Goal: Transaction & Acquisition: Purchase product/service

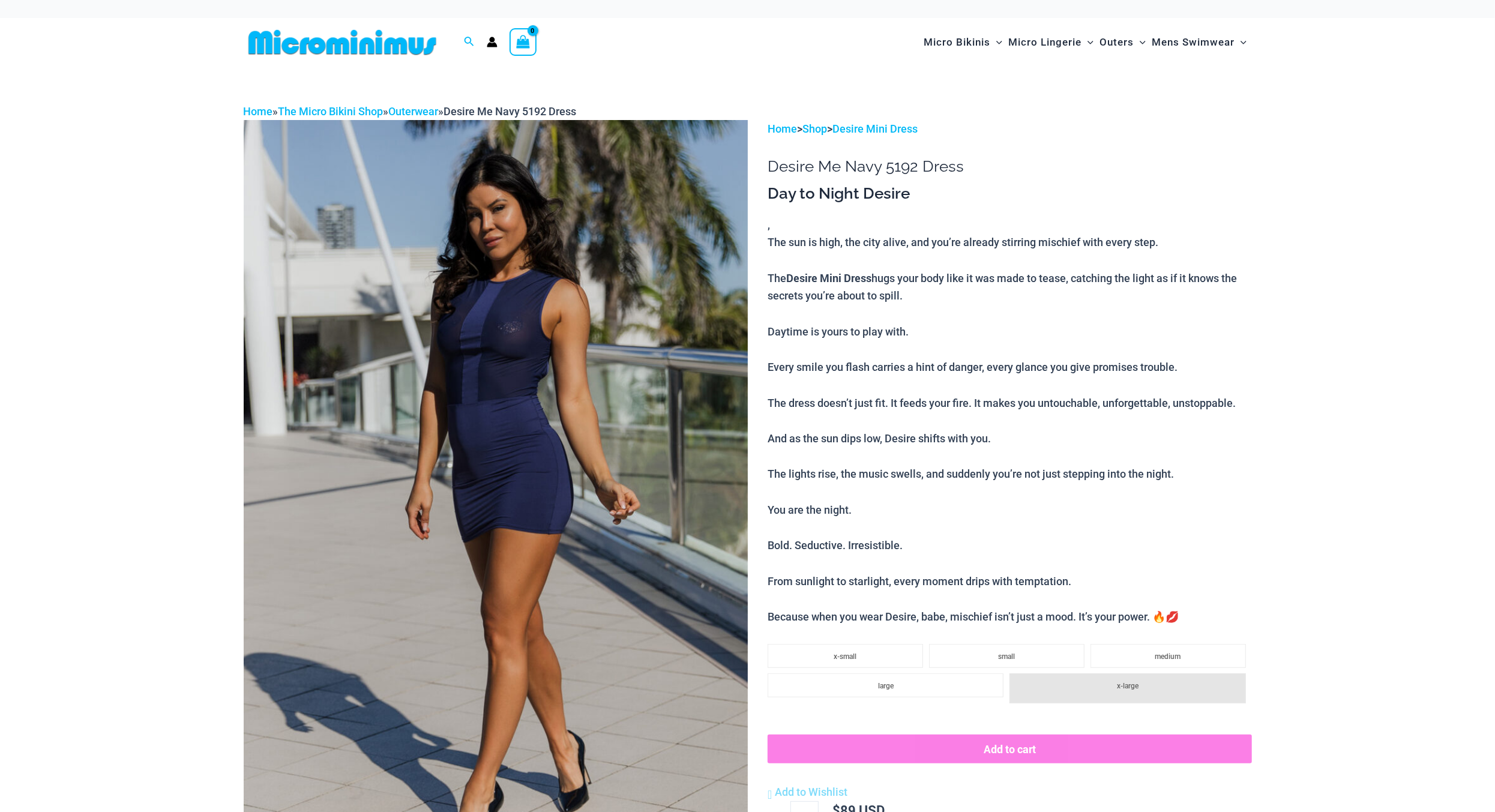
click at [583, 389] on img at bounding box center [495, 498] width 504 height 756
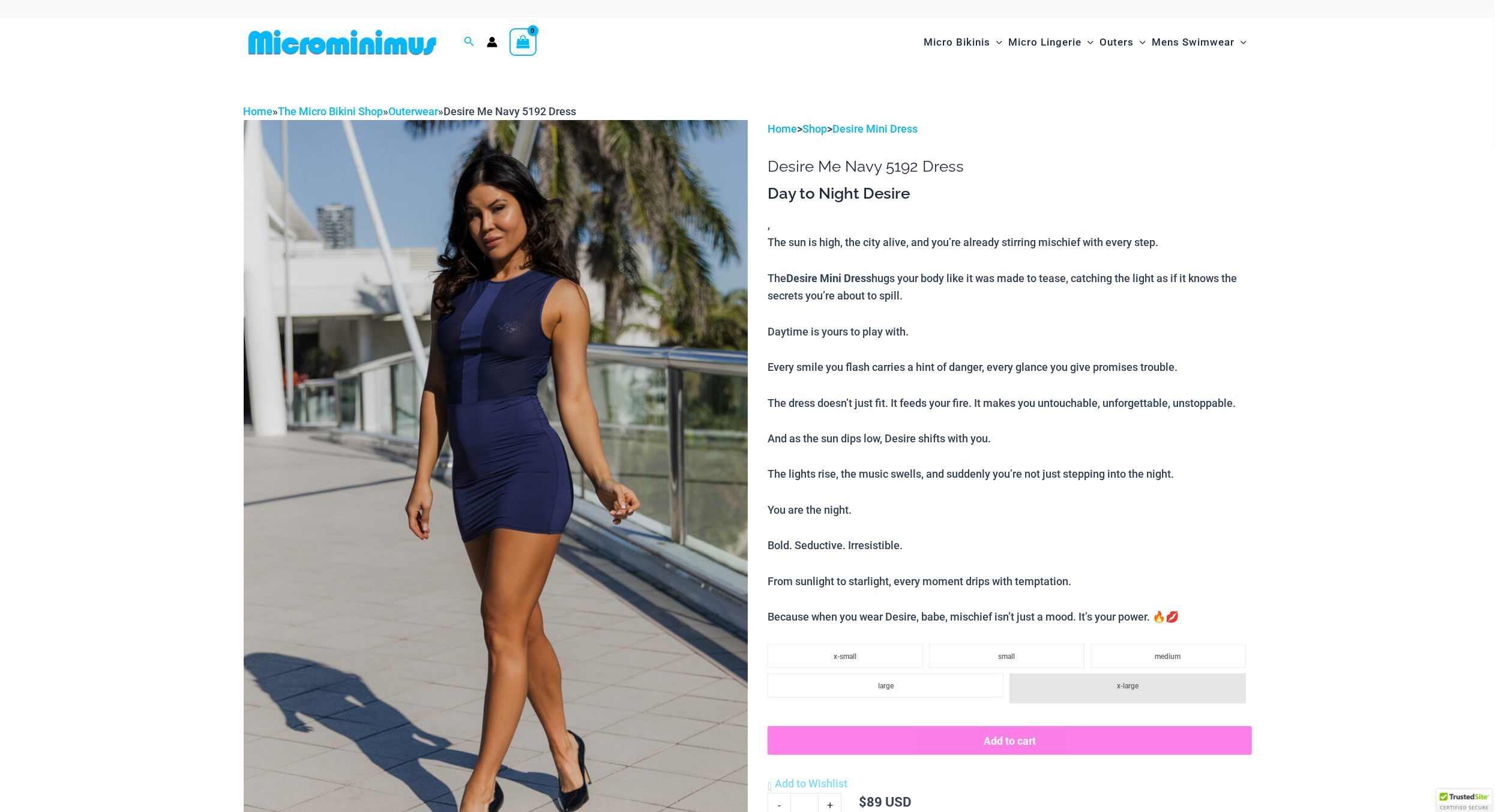
click at [453, 385] on img at bounding box center [495, 498] width 504 height 756
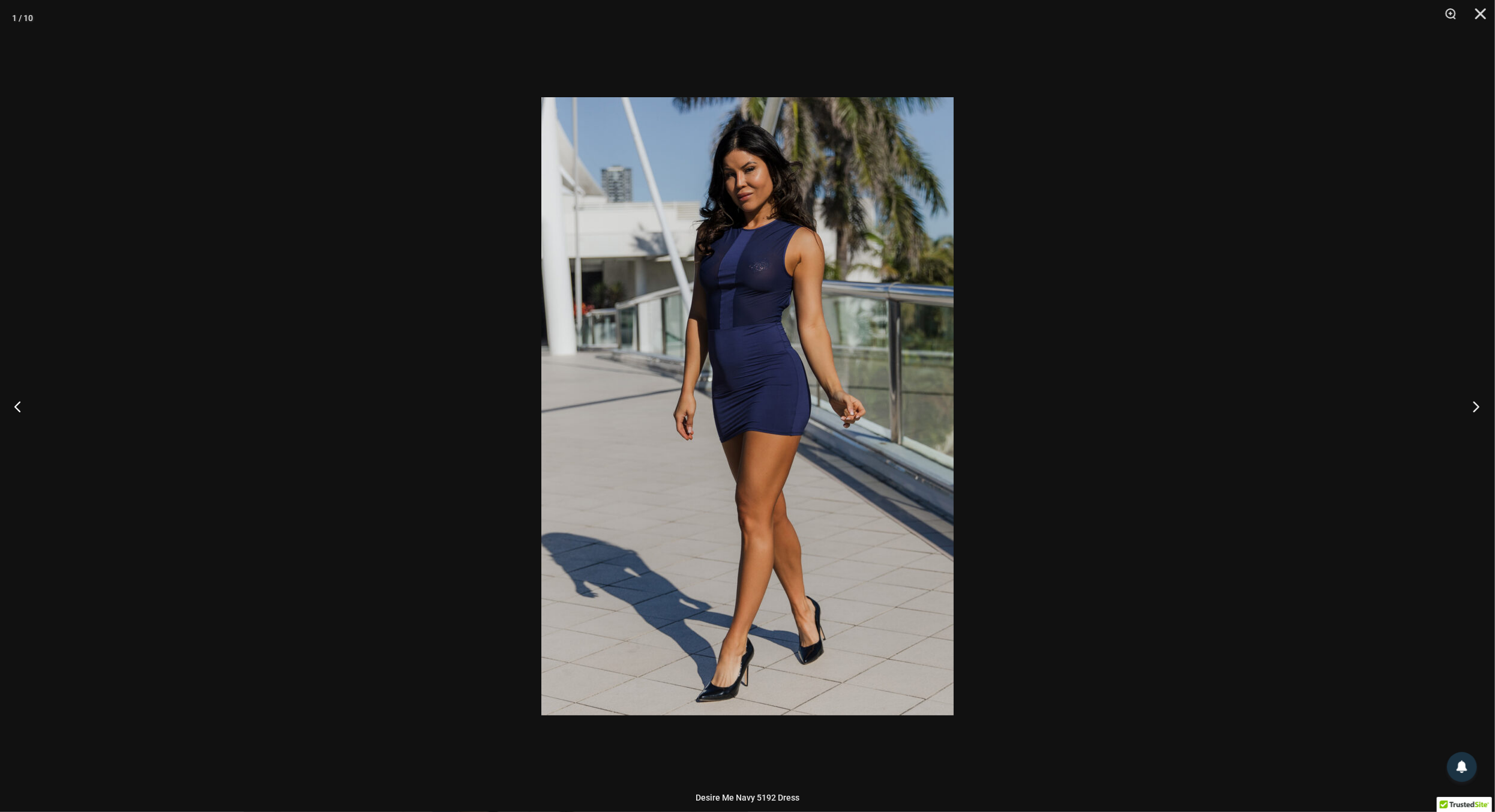
click at [1471, 409] on button "Next" at bounding box center [1472, 406] width 45 height 60
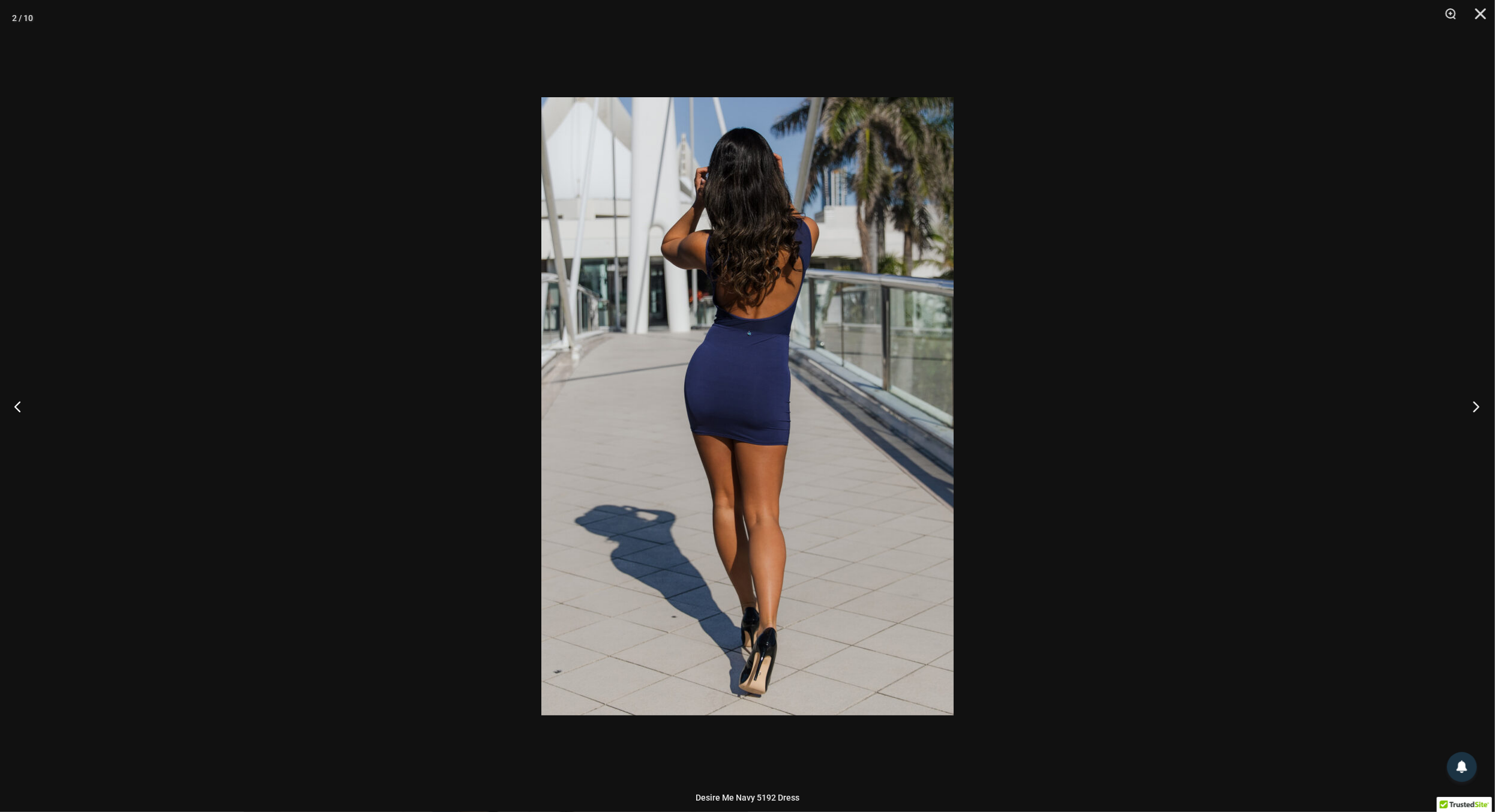
click at [1476, 411] on button "Next" at bounding box center [1472, 406] width 45 height 60
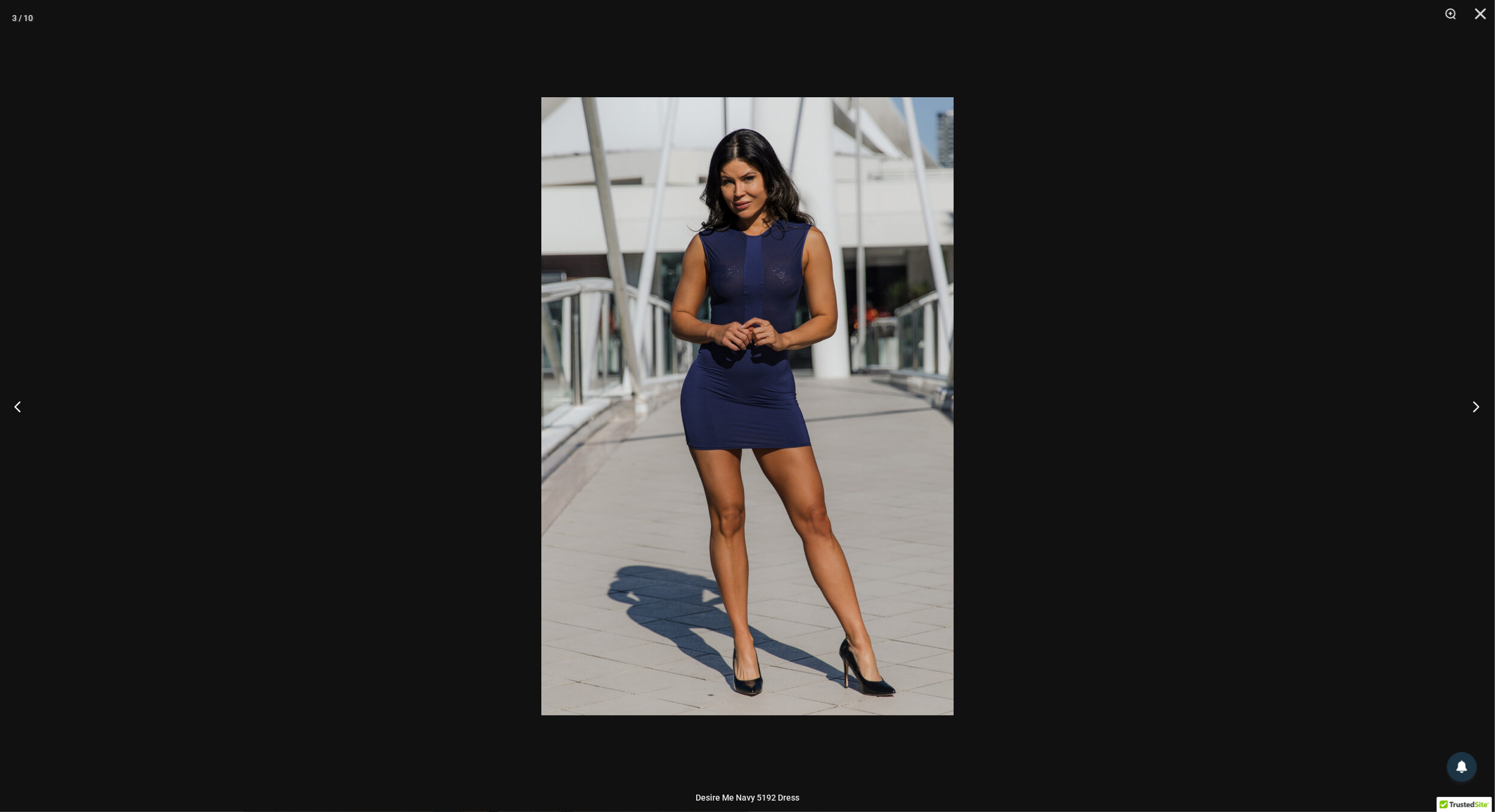
click at [1476, 411] on button "Next" at bounding box center [1472, 406] width 45 height 60
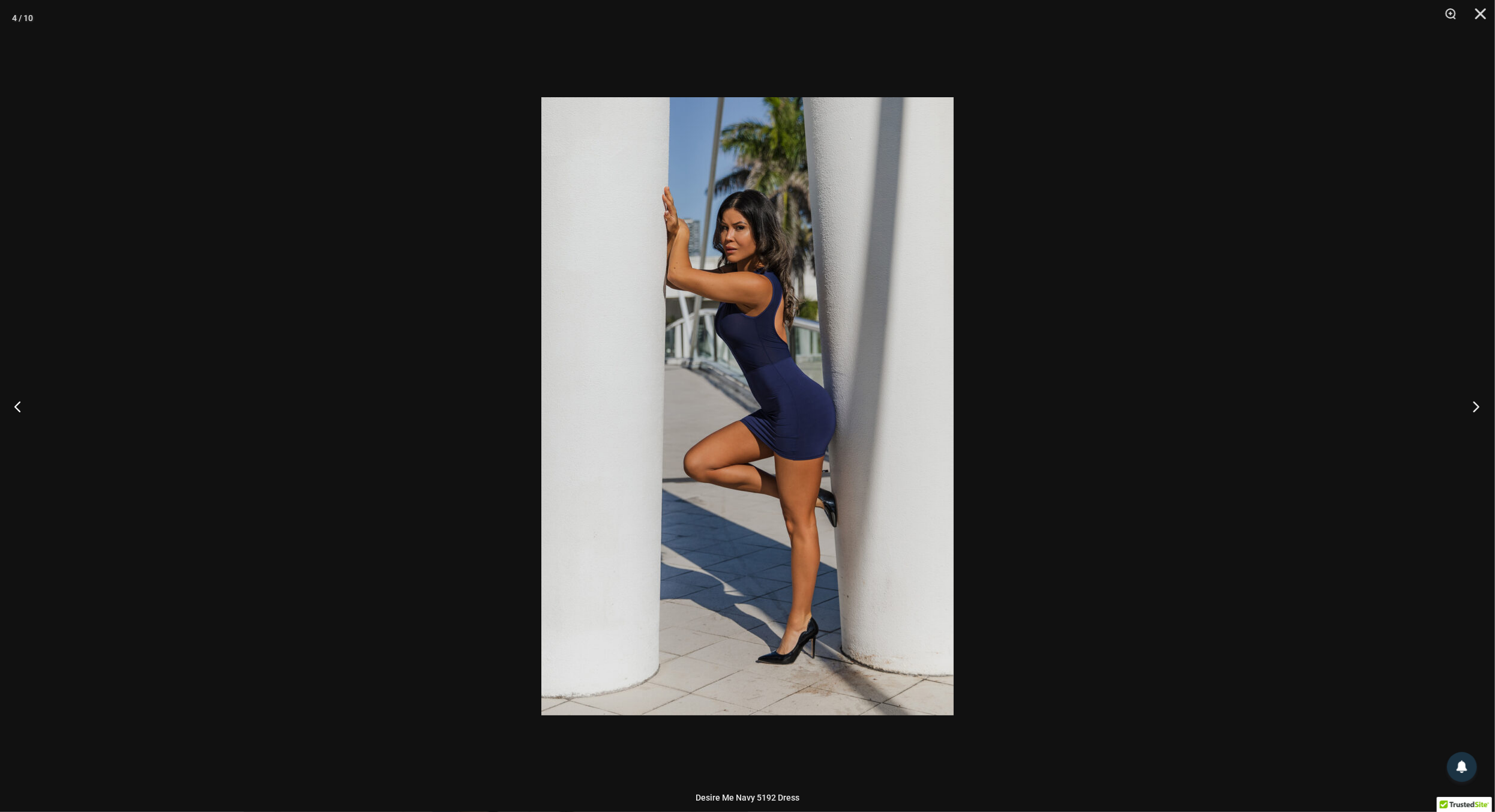
click at [1476, 411] on button "Next" at bounding box center [1472, 406] width 45 height 60
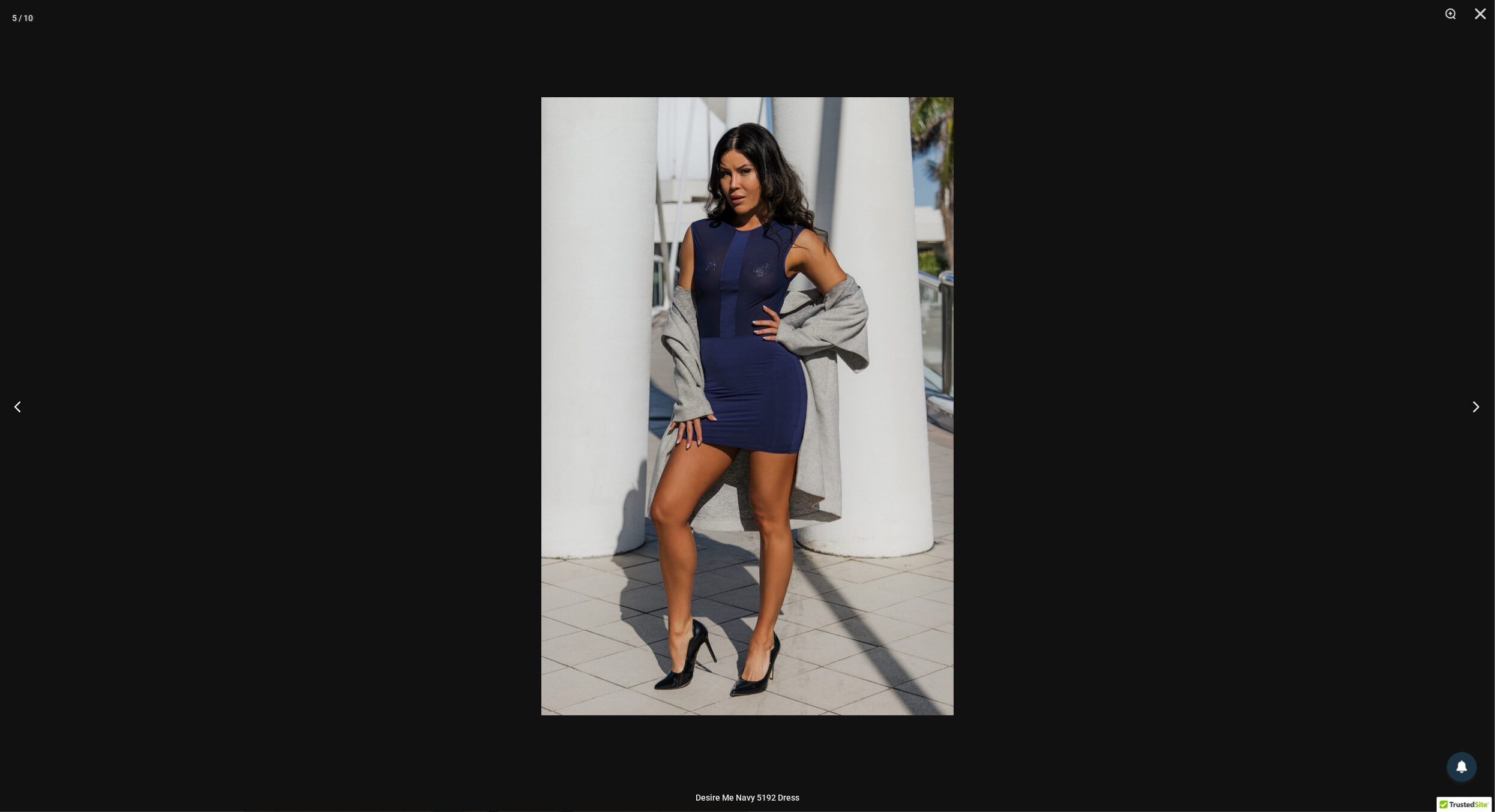
click at [1476, 411] on button "Next" at bounding box center [1472, 406] width 45 height 60
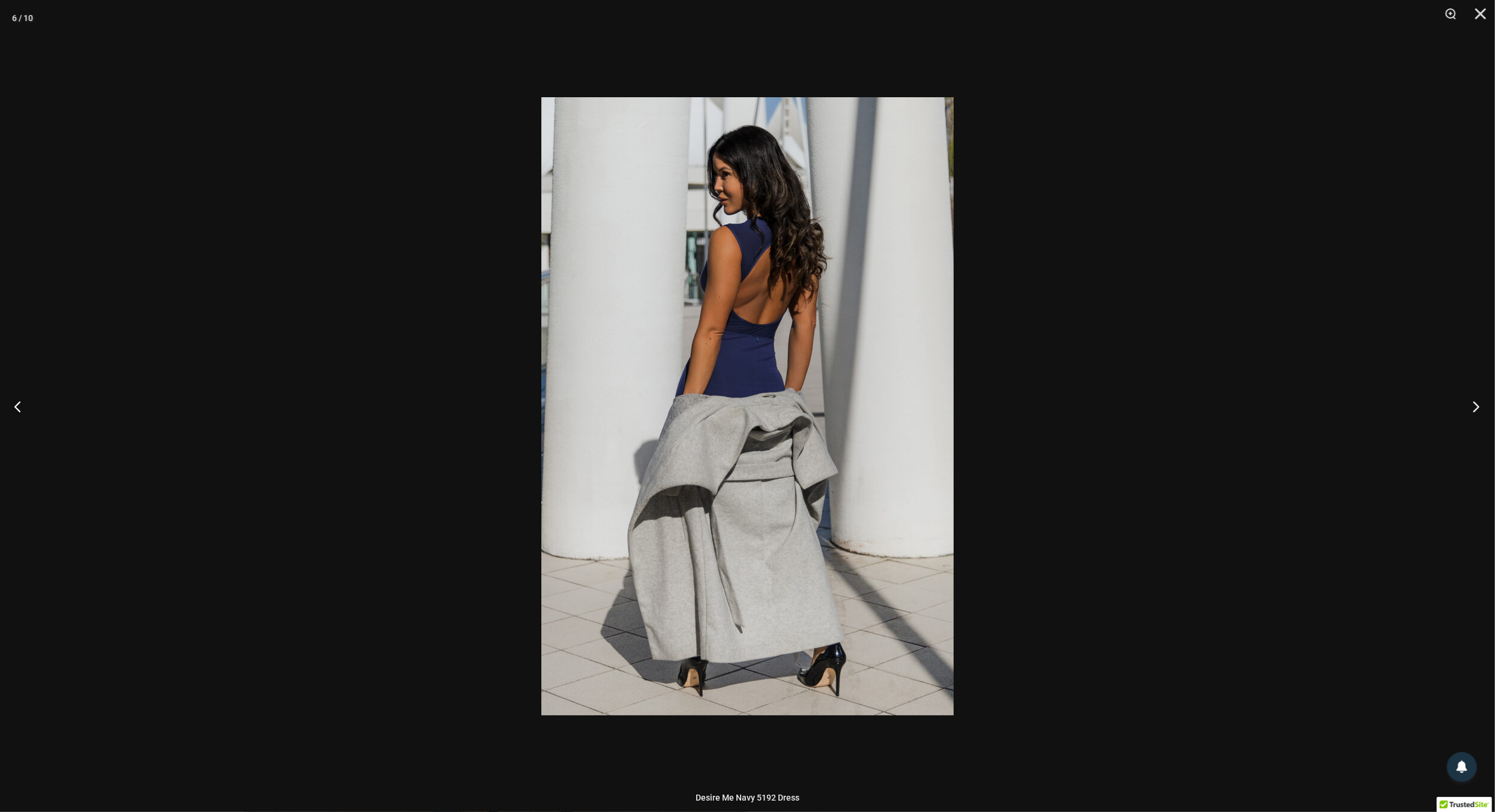
click at [1476, 411] on button "Next" at bounding box center [1472, 406] width 45 height 60
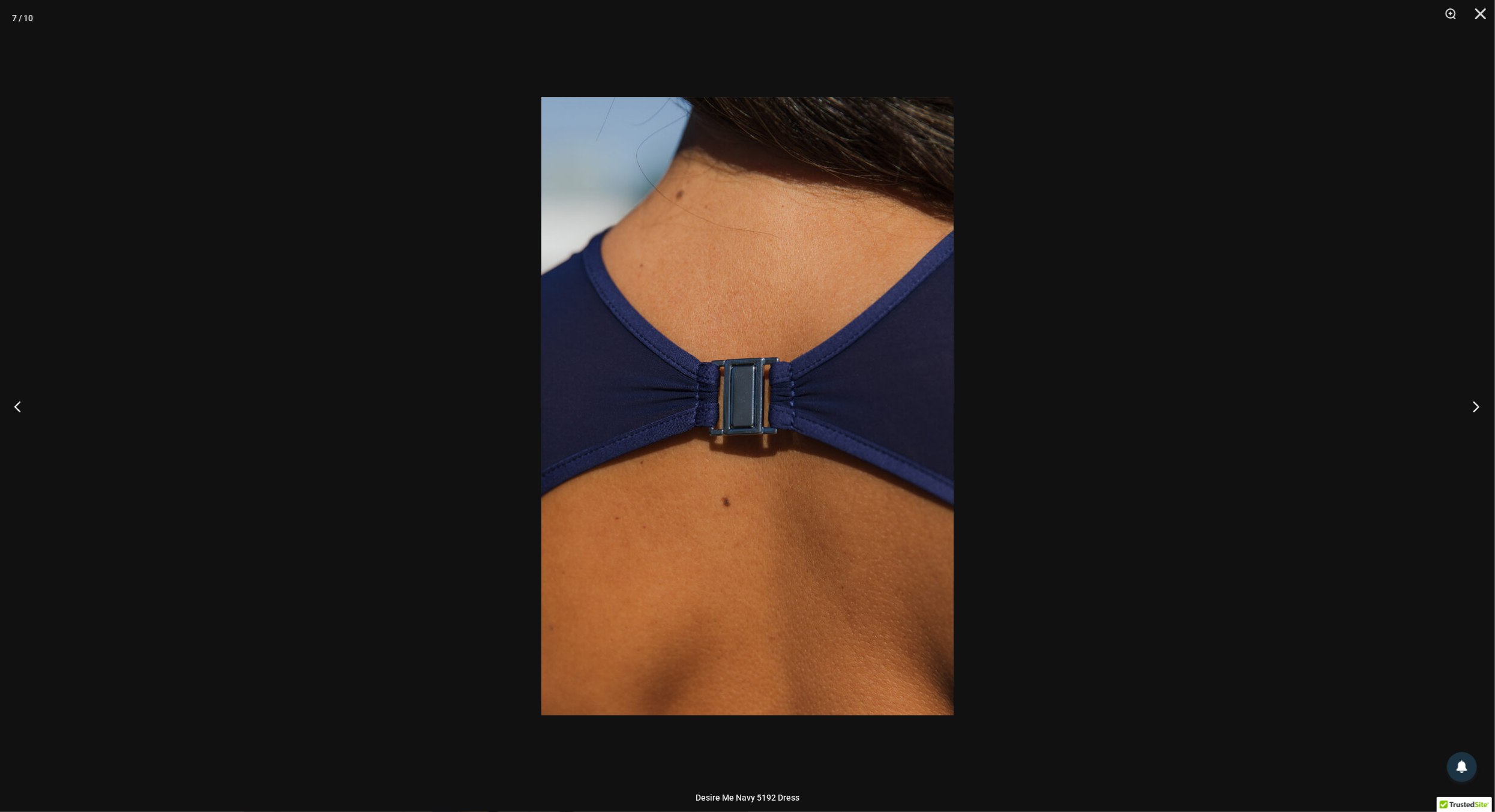
click at [1476, 411] on button "Next" at bounding box center [1472, 406] width 45 height 60
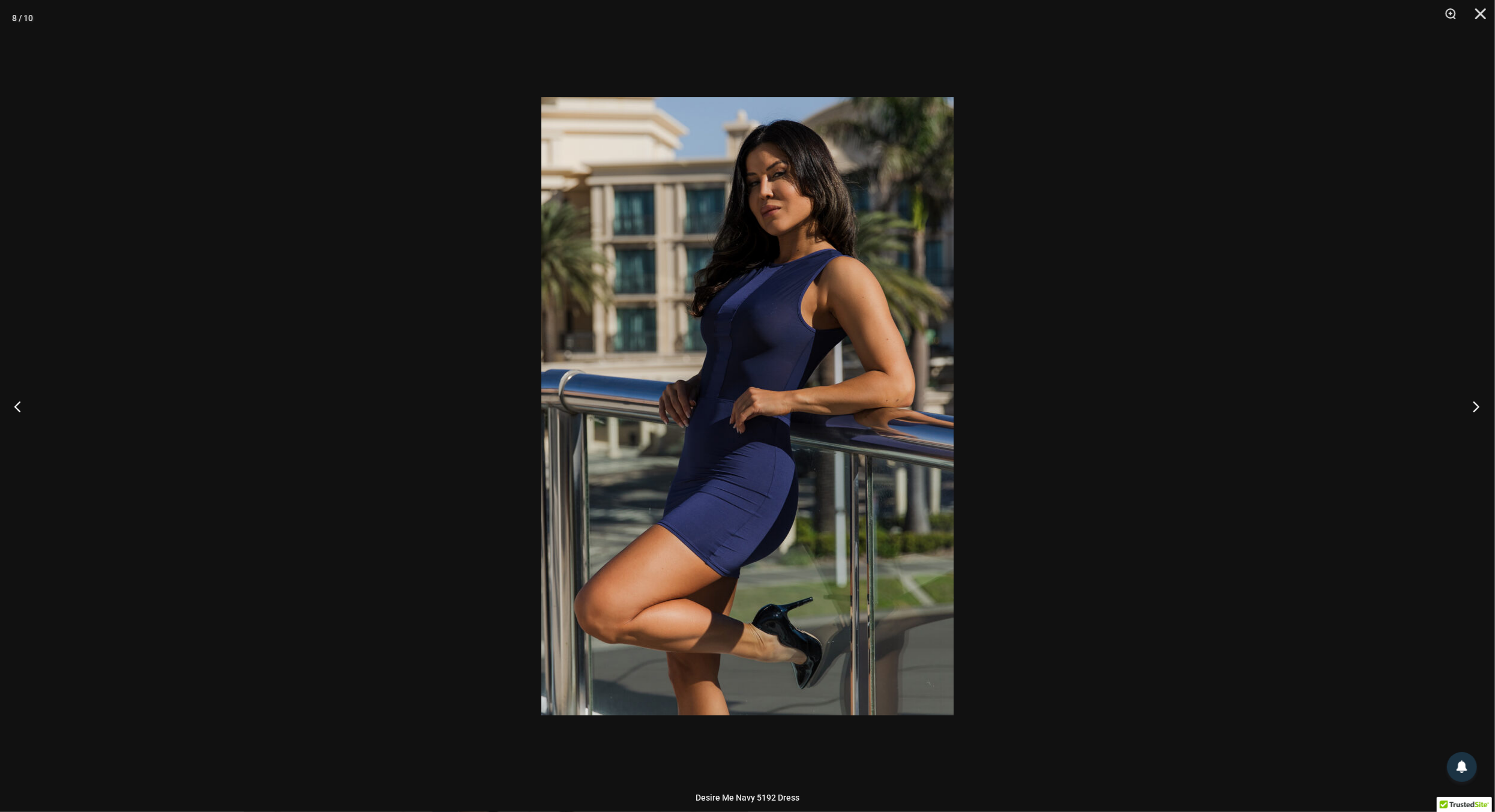
click at [1476, 411] on button "Next" at bounding box center [1472, 406] width 45 height 60
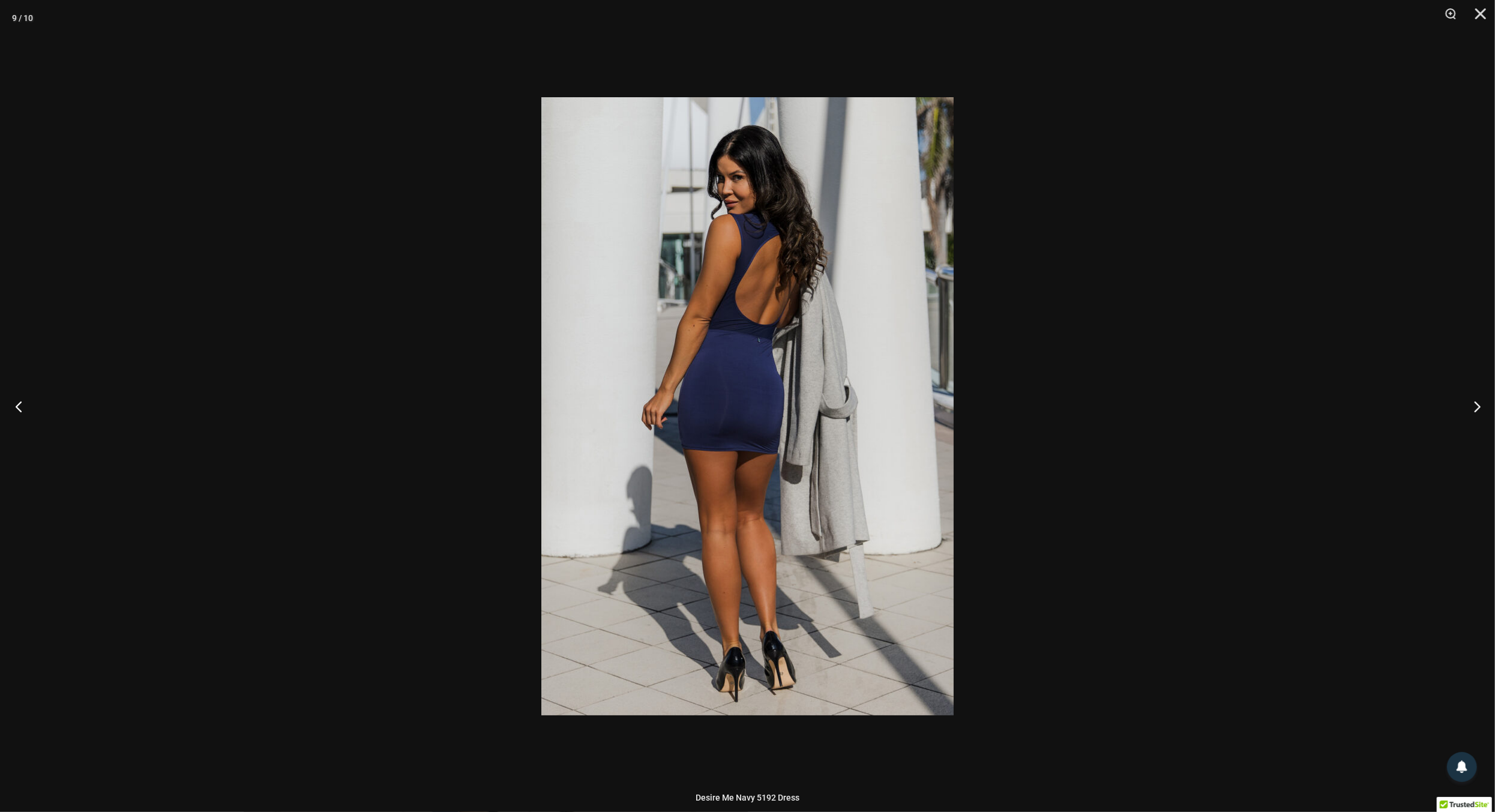
click at [14, 405] on button "Previous" at bounding box center [22, 406] width 45 height 60
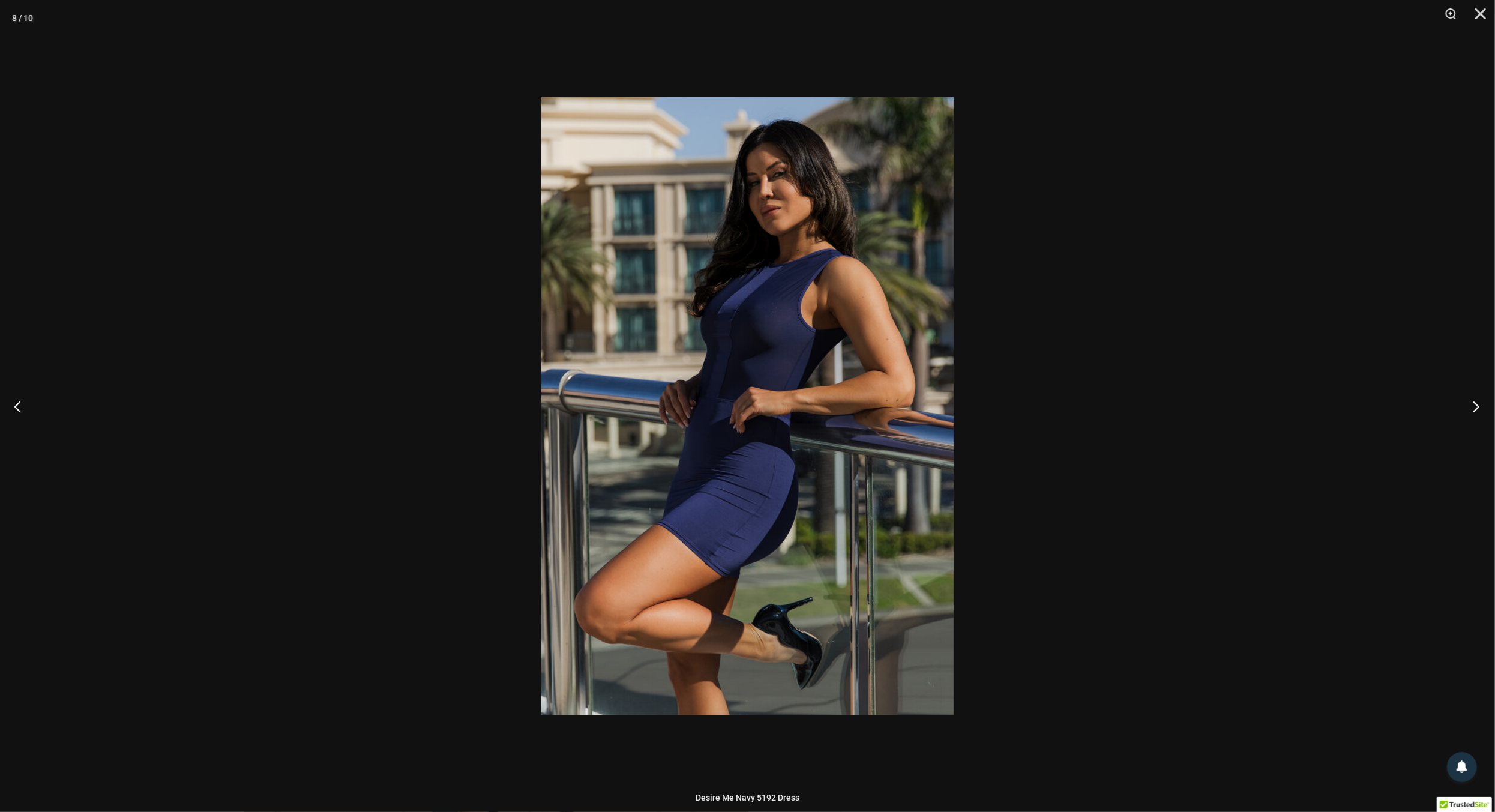
click at [1475, 409] on button "Next" at bounding box center [1472, 406] width 45 height 60
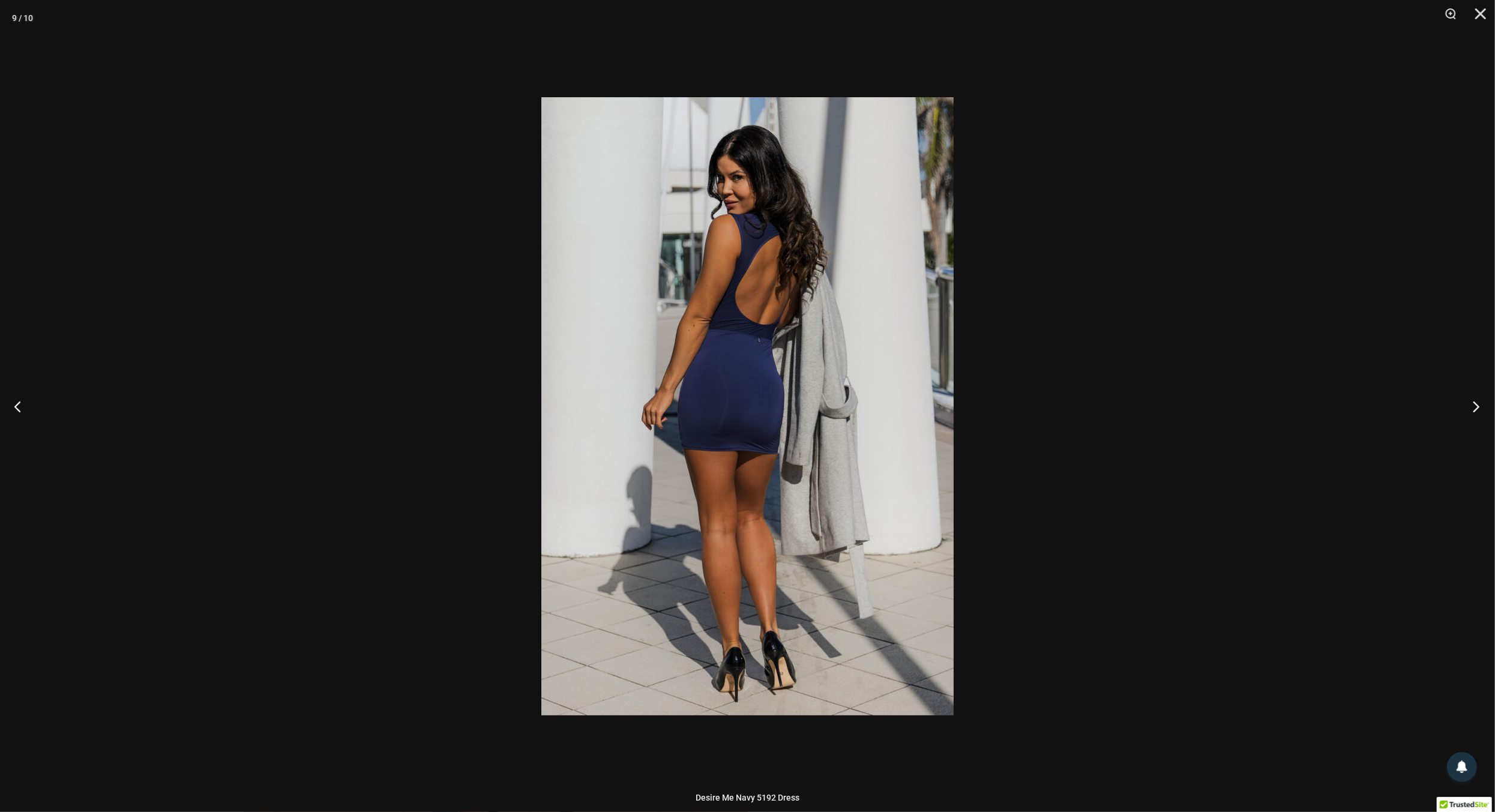
click at [1475, 409] on button "Next" at bounding box center [1472, 406] width 45 height 60
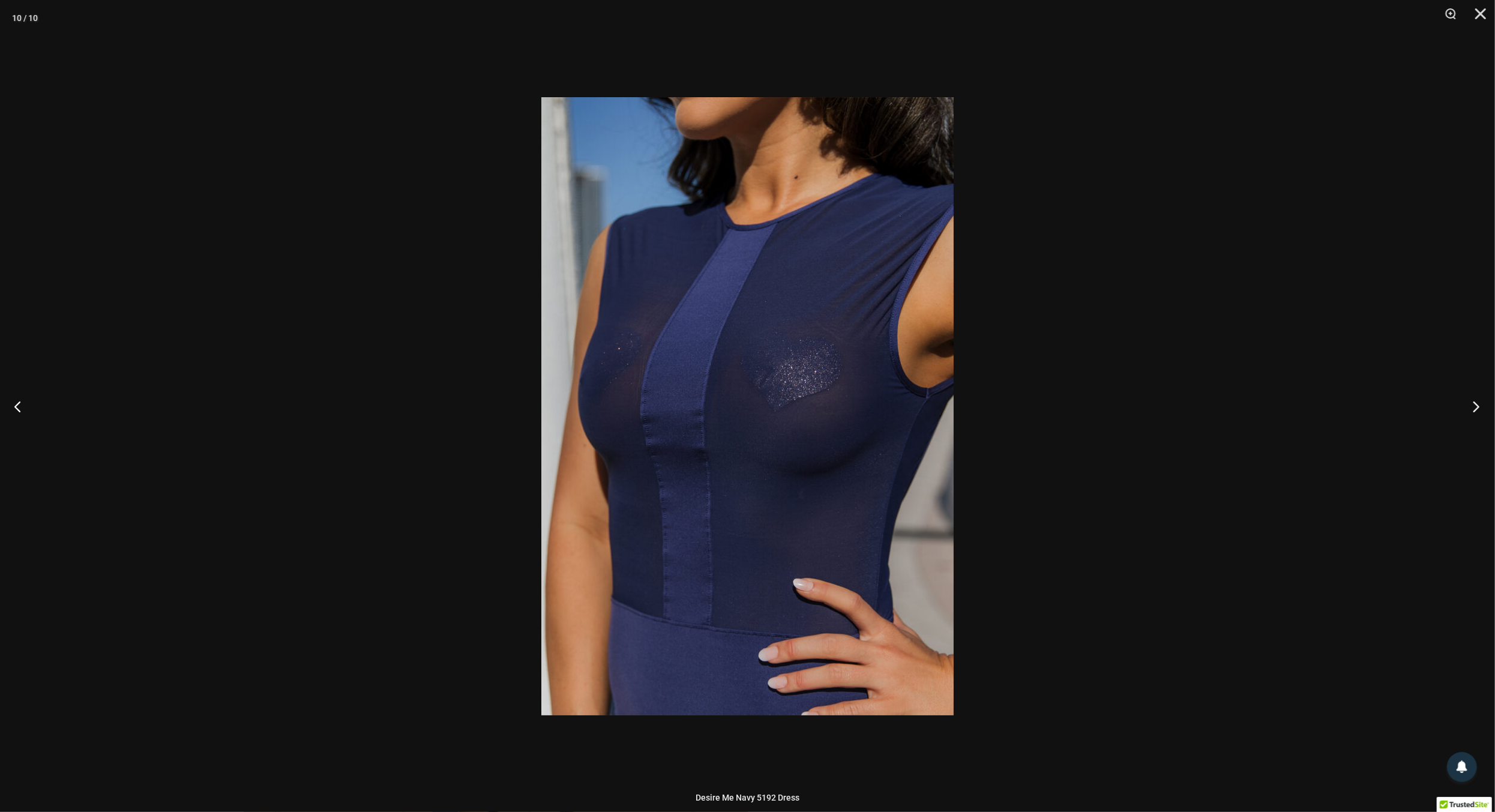
click at [1475, 409] on button "Next" at bounding box center [1472, 406] width 45 height 60
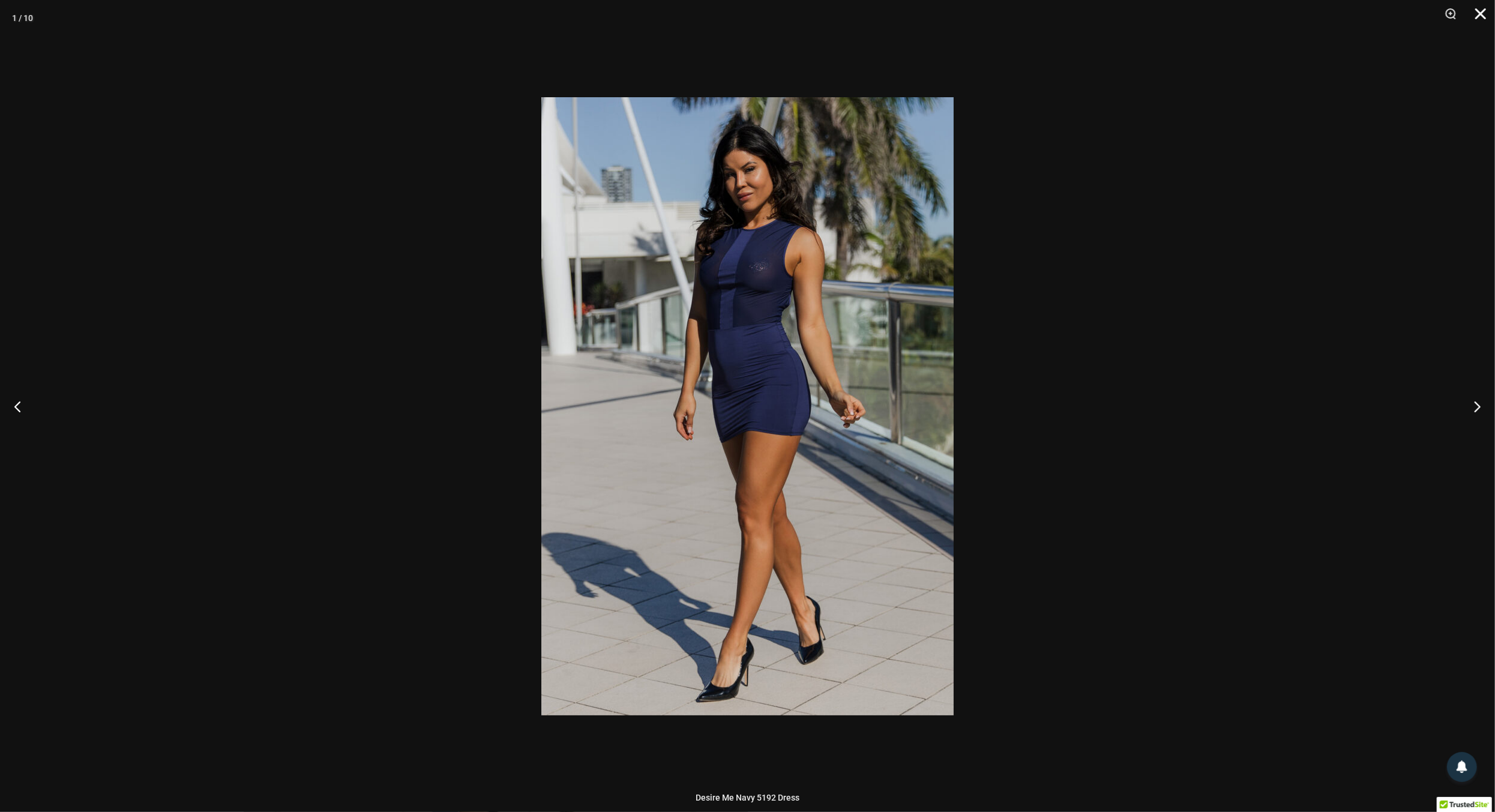
click at [1482, 16] on button "Close" at bounding box center [1476, 18] width 30 height 36
